Goal: Navigation & Orientation: Find specific page/section

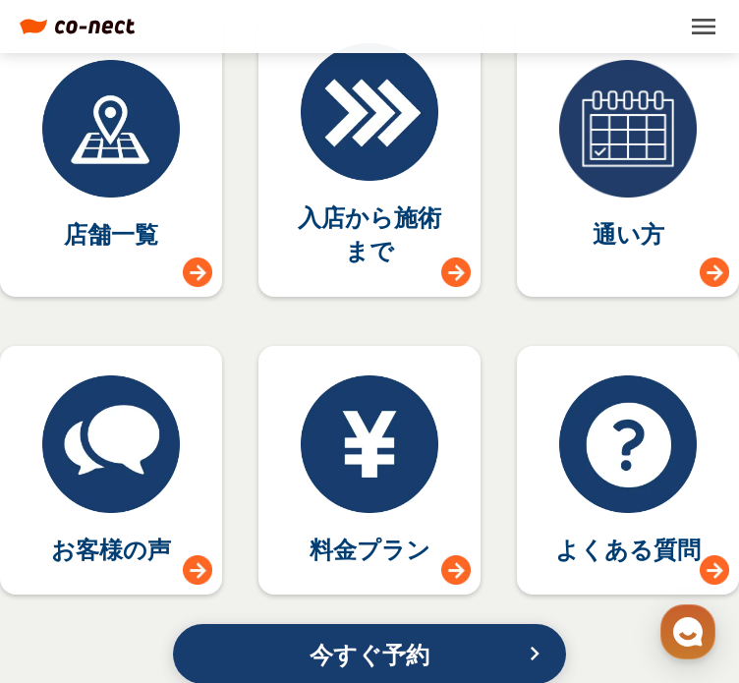
scroll to position [10922, 0]
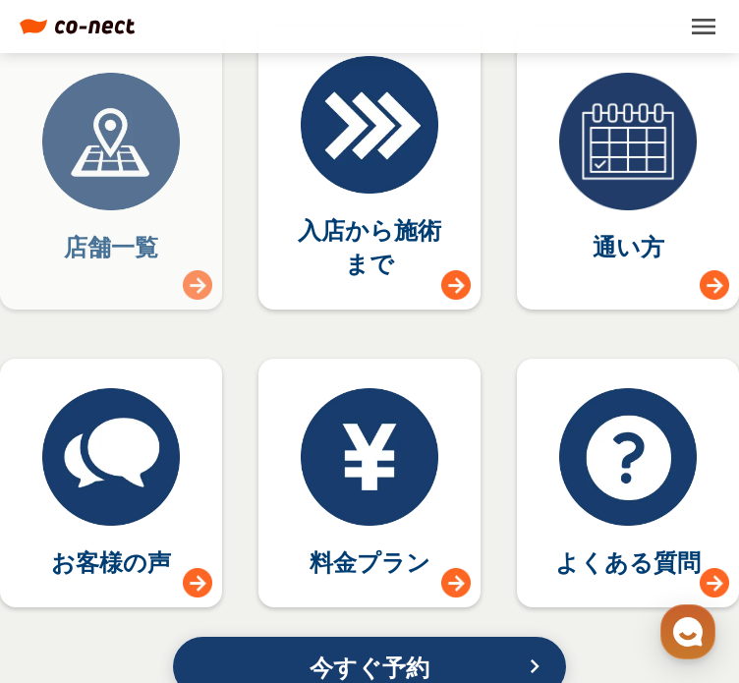
click at [186, 268] on link "店舗一覧" at bounding box center [111, 168] width 222 height 282
